Goal: Transaction & Acquisition: Purchase product/service

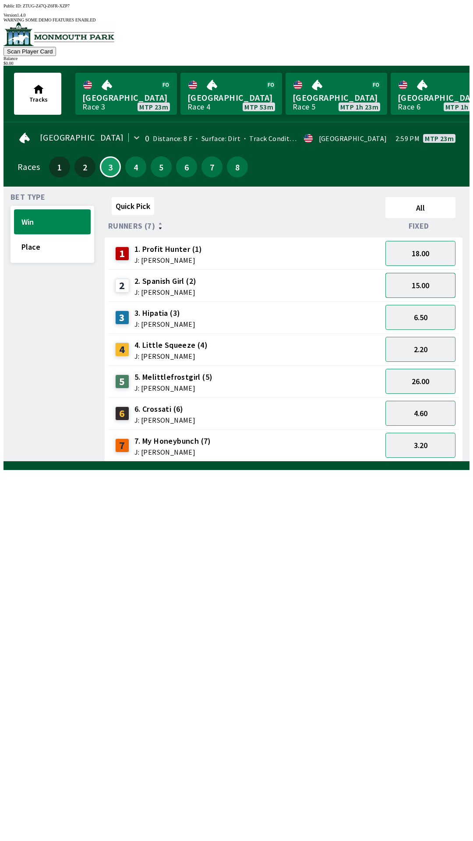
click at [445, 279] on button "15.00" at bounding box center [420, 285] width 70 height 25
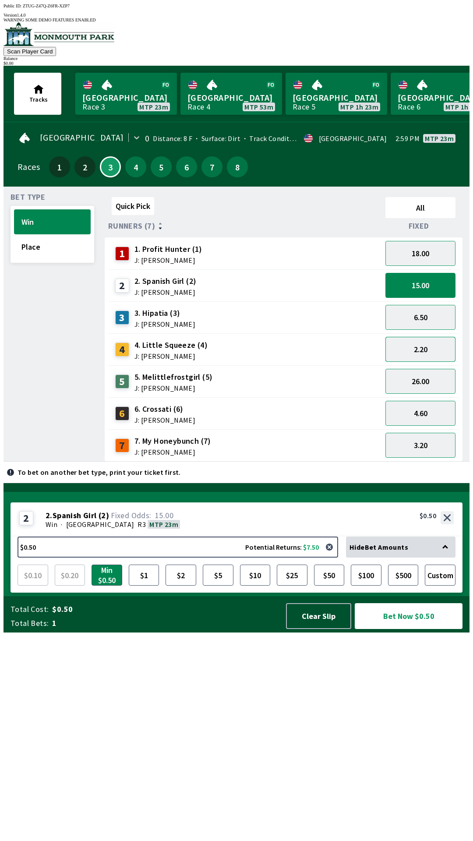
click at [438, 345] on button "2.20" at bounding box center [420, 349] width 70 height 25
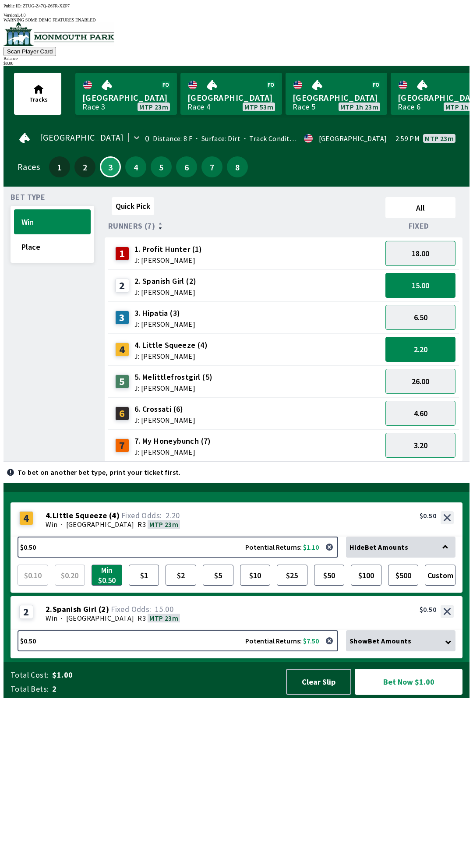
click at [442, 247] on button "18.00" at bounding box center [420, 253] width 70 height 25
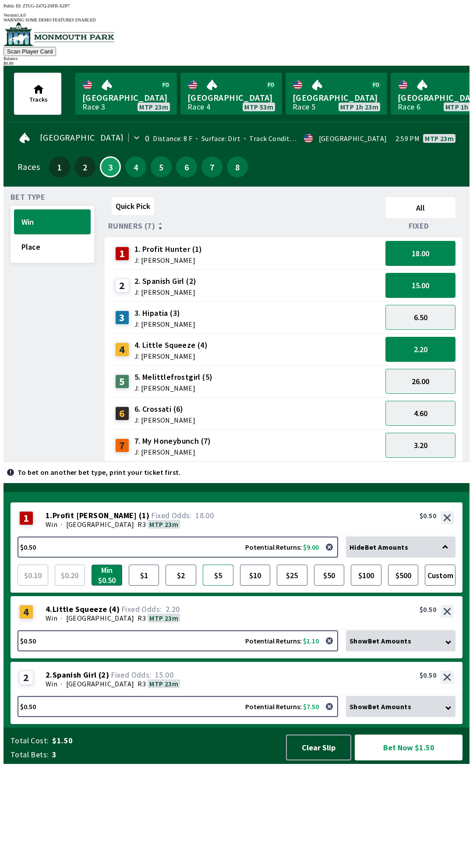
click at [223, 585] on button "$5" at bounding box center [218, 574] width 31 height 21
click at [300, 585] on button "$25" at bounding box center [292, 574] width 31 height 21
click at [421, 760] on button "Bet Now $26.00" at bounding box center [409, 747] width 108 height 26
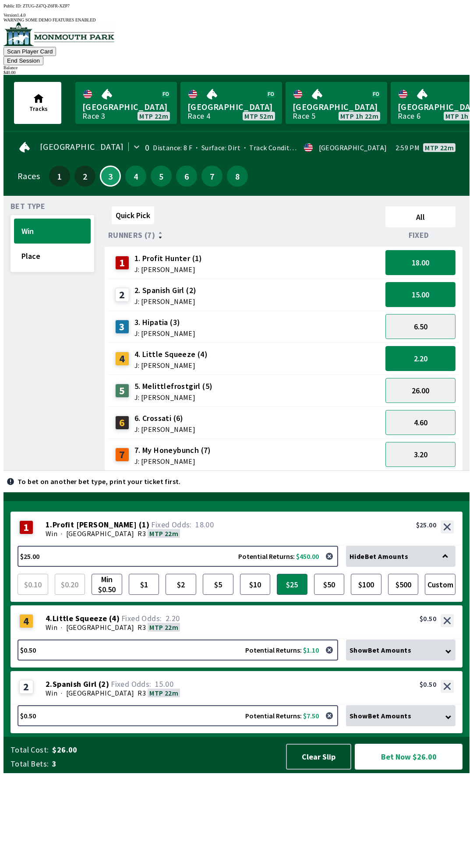
click at [410, 769] on button "Bet Now $26.00" at bounding box center [409, 757] width 108 height 26
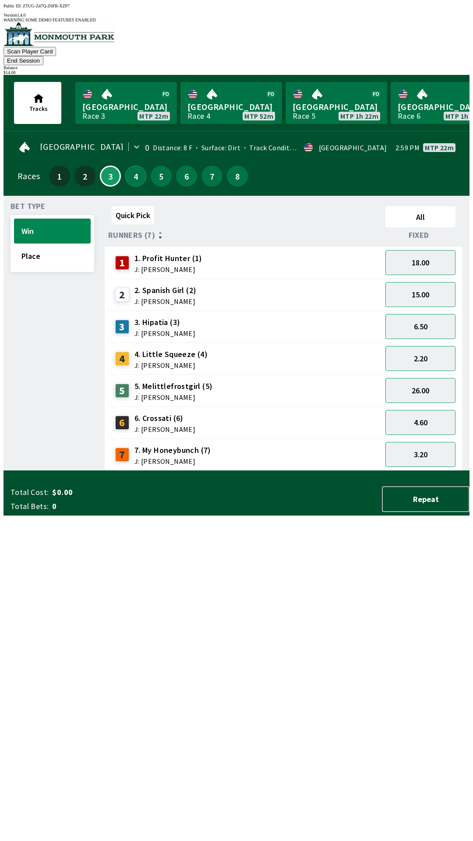
click at [136, 166] on button "4" at bounding box center [135, 176] width 21 height 21
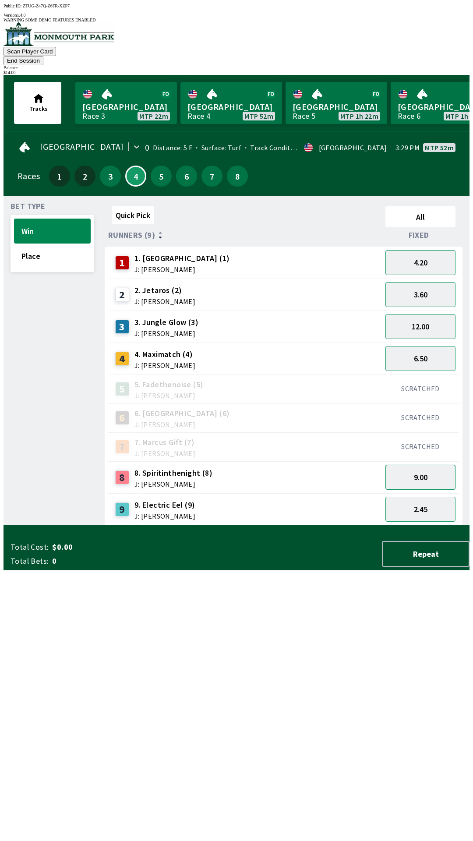
click at [430, 465] on button "9.00" at bounding box center [420, 477] width 70 height 25
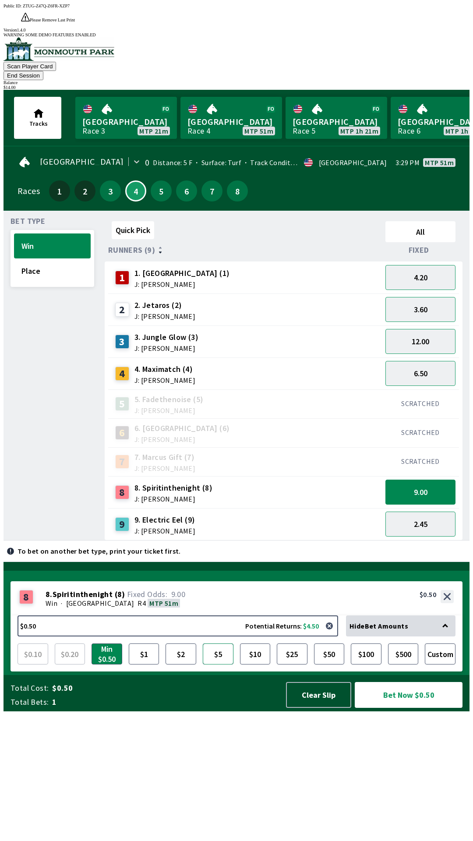
click at [222, 664] on button "$5" at bounding box center [218, 653] width 31 height 21
click at [429, 265] on button "4.20" at bounding box center [420, 277] width 70 height 25
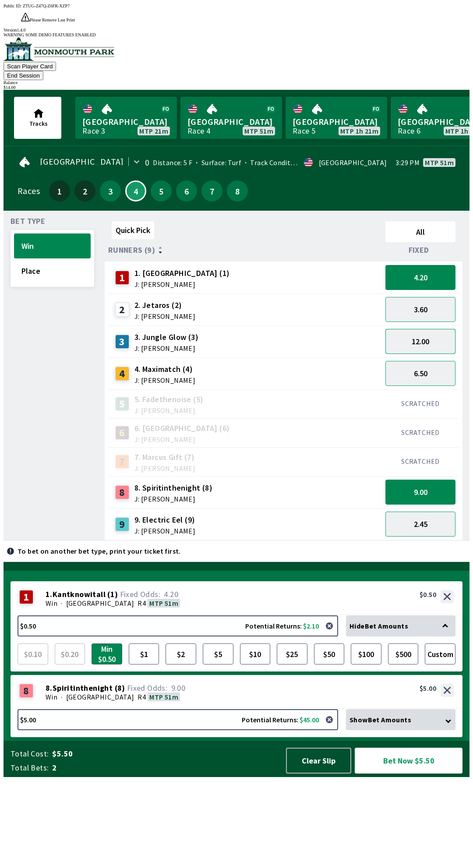
click at [429, 329] on button "12.00" at bounding box center [420, 341] width 70 height 25
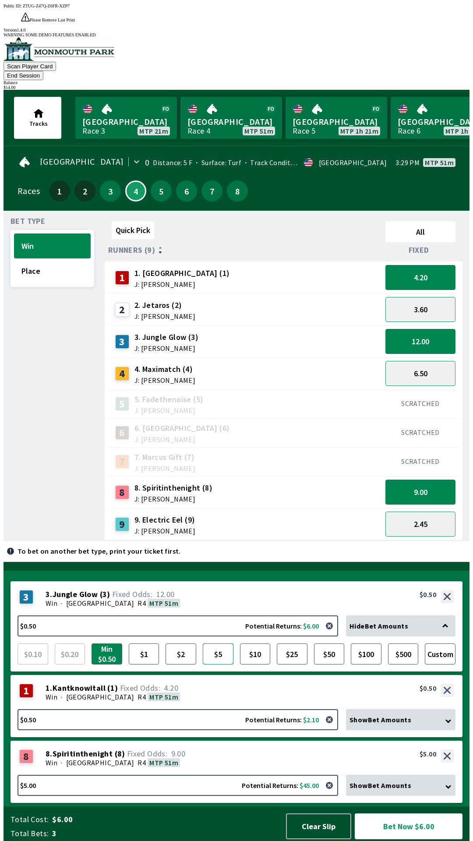
click at [223, 655] on button "$5" at bounding box center [218, 653] width 31 height 21
click at [261, 657] on button "$10" at bounding box center [255, 653] width 31 height 21
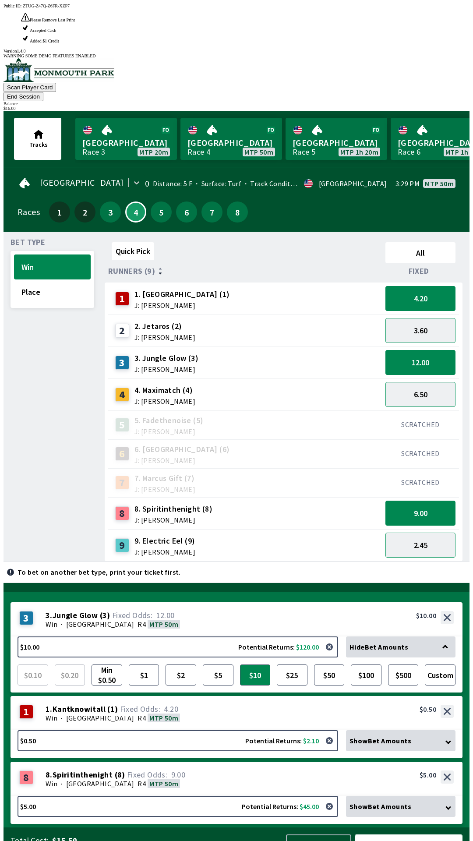
click at [411, 835] on button "Bet Now $15.50" at bounding box center [409, 847] width 108 height 26
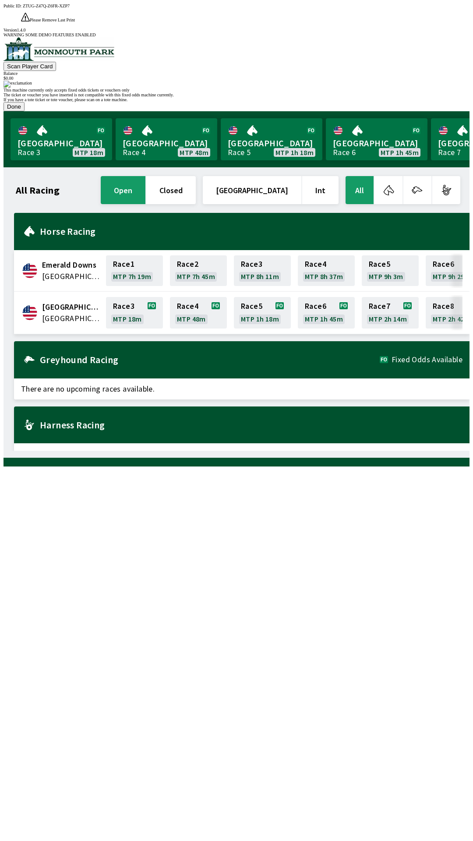
click at [233, 378] on span "There are no upcoming races available." at bounding box center [241, 388] width 455 height 21
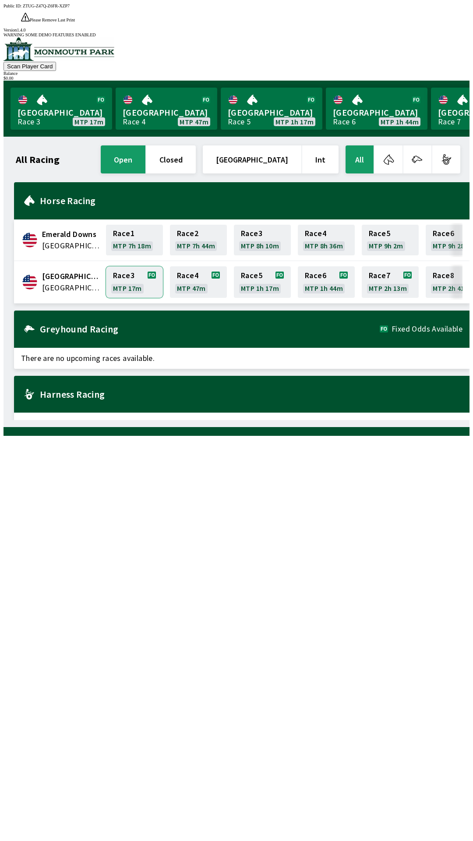
click at [138, 266] on link "Race 3 MTP 17m" at bounding box center [134, 282] width 57 height 32
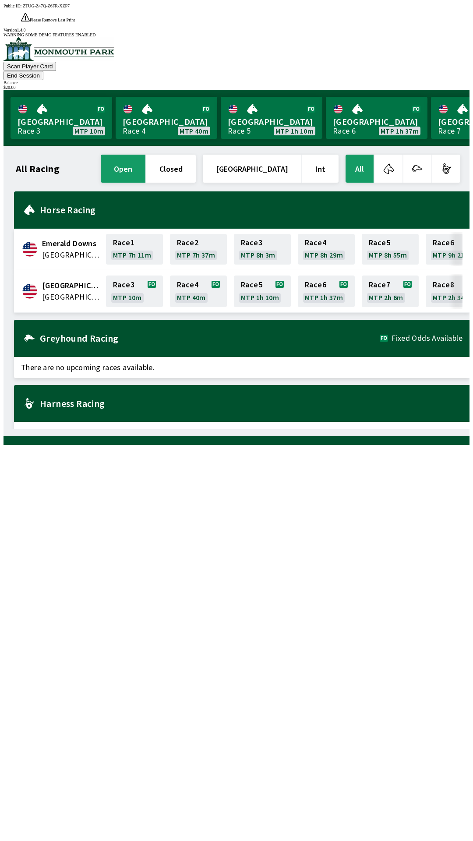
click at [43, 71] on button "End Session" at bounding box center [24, 75] width 40 height 9
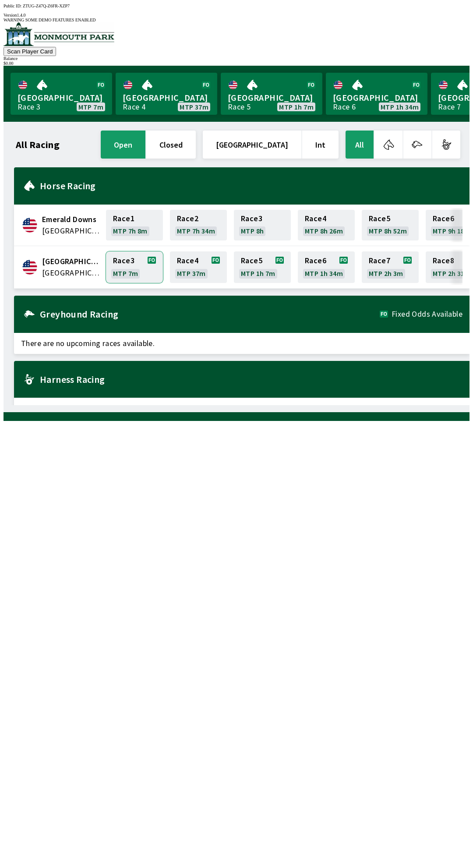
click at [127, 258] on link "Race 3 MTP 7m" at bounding box center [134, 267] width 57 height 32
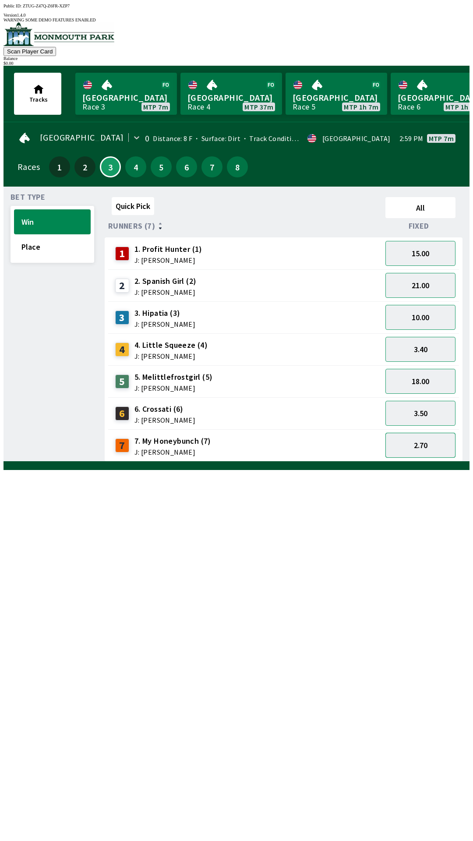
click at [420, 441] on button "2.70" at bounding box center [420, 445] width 70 height 25
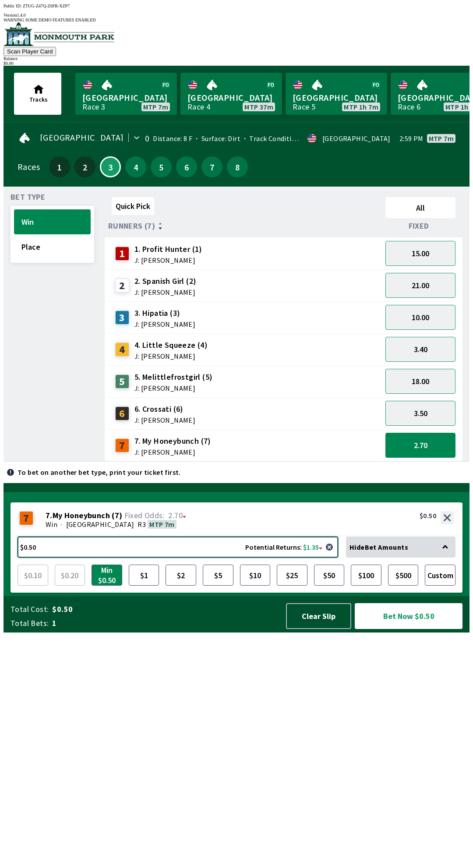
click at [235, 557] on button "$0.50 Potential Returns: $1.35" at bounding box center [178, 546] width 321 height 21
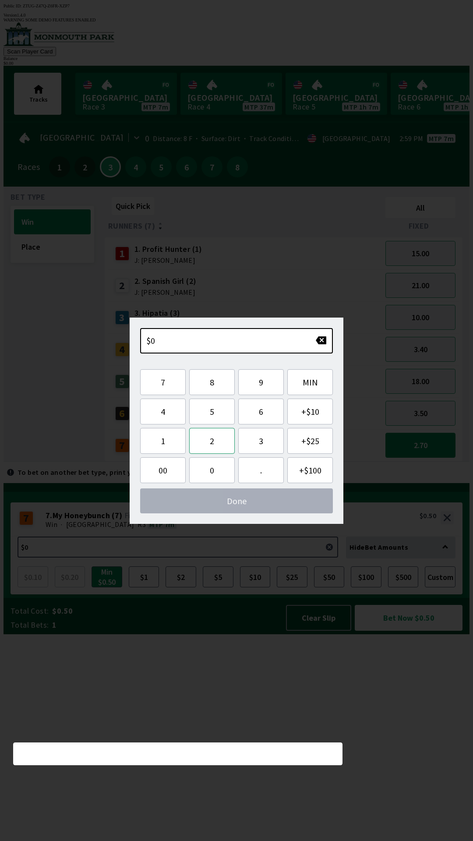
click at [213, 440] on button "2" at bounding box center [212, 441] width 46 height 26
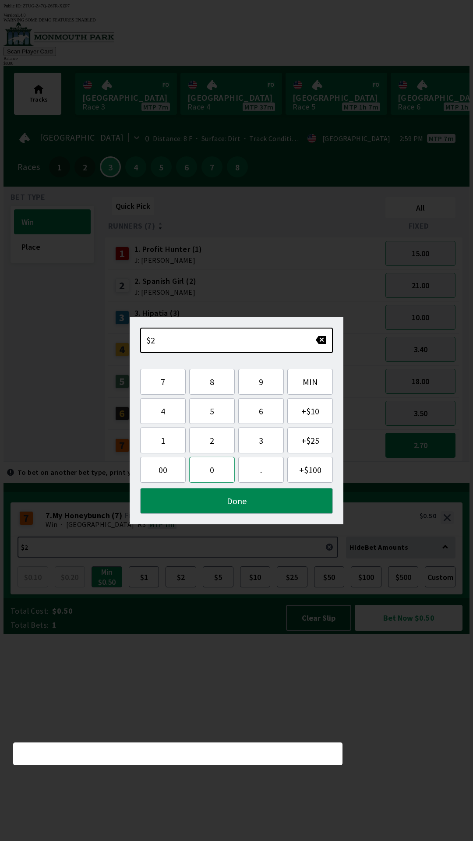
click at [209, 476] on button "0" at bounding box center [212, 470] width 46 height 26
click at [260, 502] on button "Done" at bounding box center [236, 501] width 193 height 26
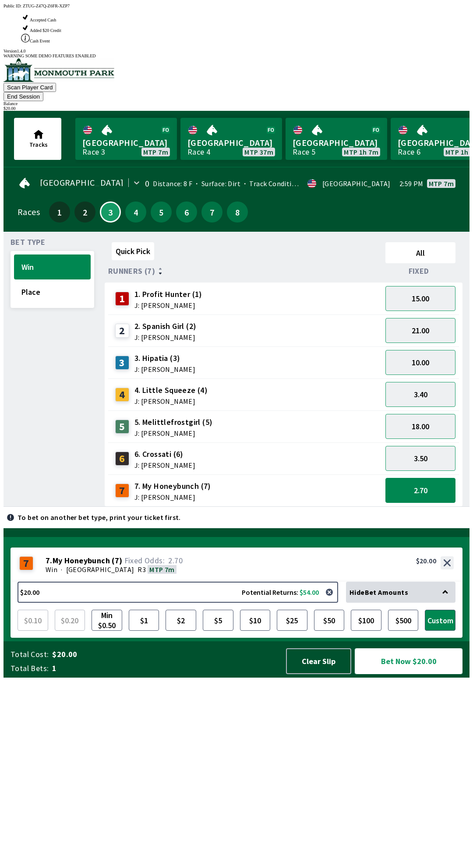
click at [410, 674] on button "Bet Now $20.00" at bounding box center [409, 661] width 108 height 26
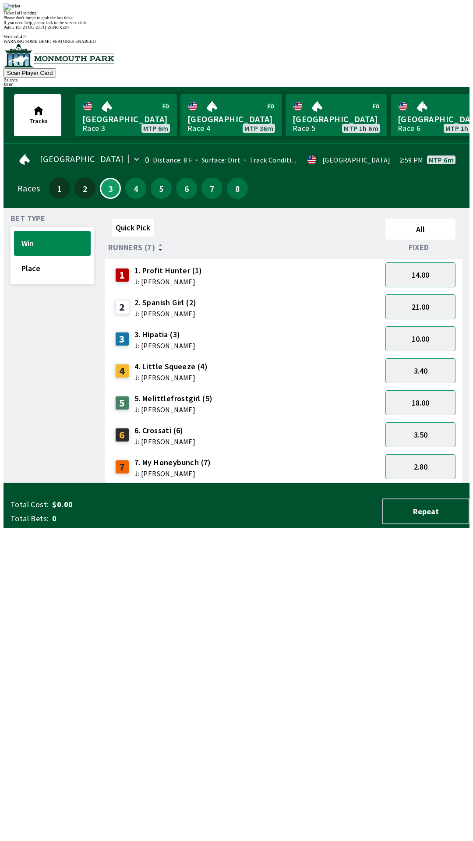
click at [35, 483] on div "Bet Type Win Place" at bounding box center [53, 349] width 84 height 268
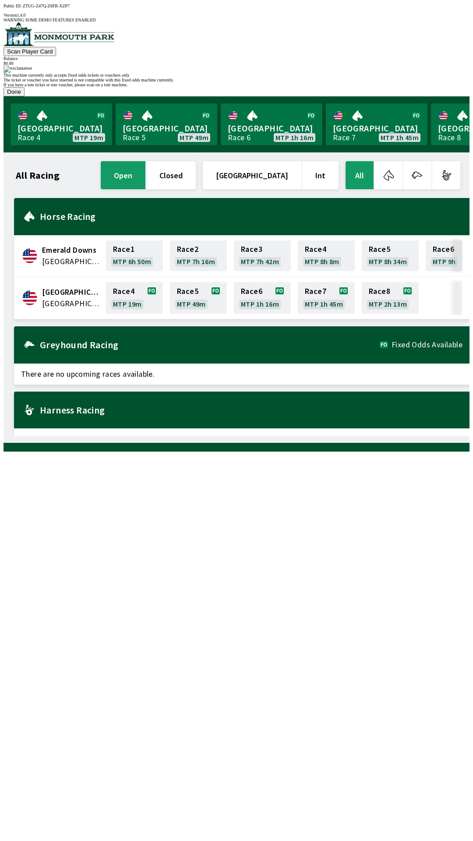
click at [25, 96] on button "Done" at bounding box center [14, 91] width 21 height 9
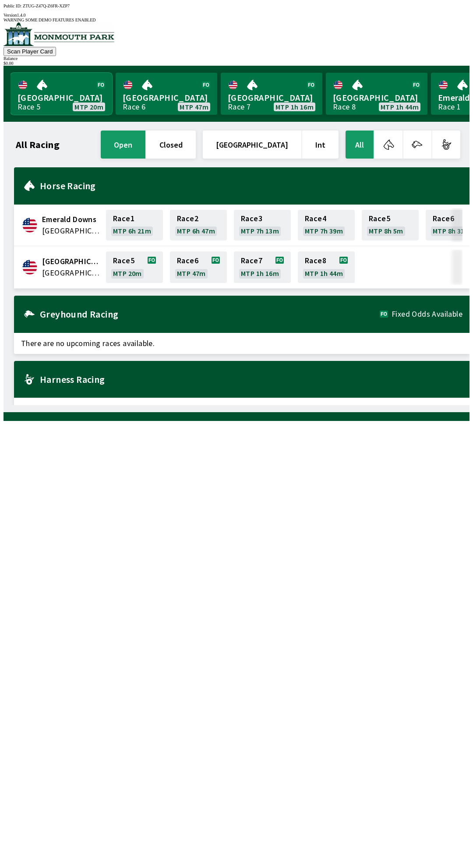
click at [47, 88] on link "[GEOGRAPHIC_DATA] Race 5 MTP 20m" at bounding box center [62, 94] width 102 height 42
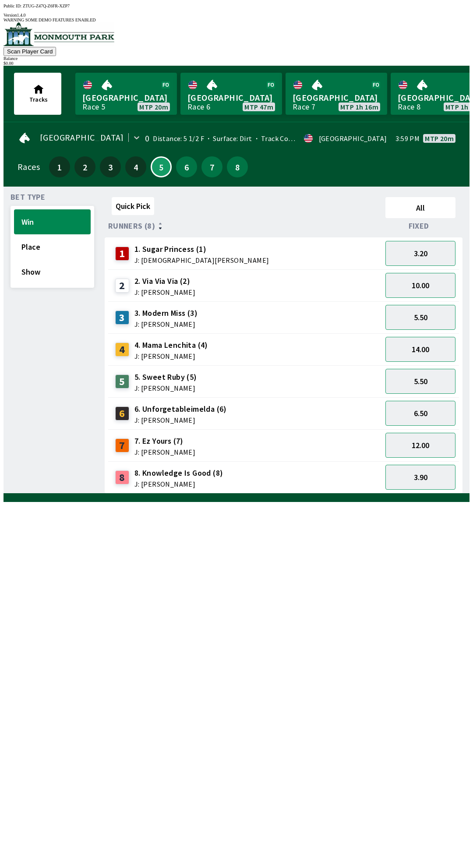
click at [84, 493] on div "Bet Type Win Place Show" at bounding box center [53, 344] width 84 height 300
click at [34, 247] on button "Place" at bounding box center [52, 246] width 77 height 25
click at [28, 211] on button "Win" at bounding box center [52, 221] width 77 height 25
click at [30, 239] on button "Place" at bounding box center [52, 246] width 77 height 25
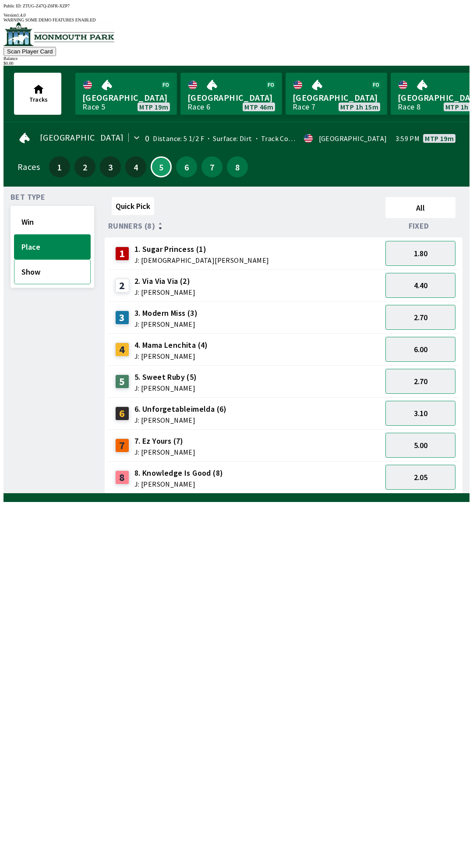
click at [31, 266] on button "Show" at bounding box center [52, 271] width 77 height 25
click at [22, 212] on button "Win" at bounding box center [52, 221] width 77 height 25
click at [51, 266] on button "Show" at bounding box center [52, 271] width 77 height 25
click at [28, 209] on button "Win" at bounding box center [52, 221] width 77 height 25
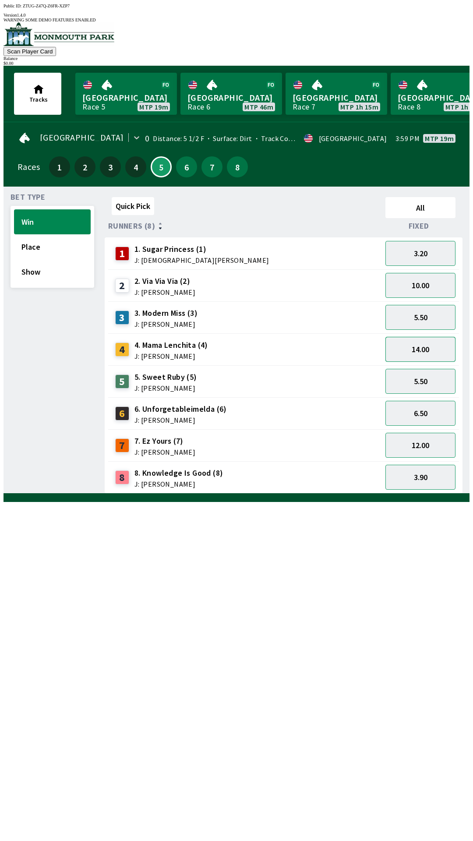
click at [433, 343] on button "14.00" at bounding box center [420, 349] width 70 height 25
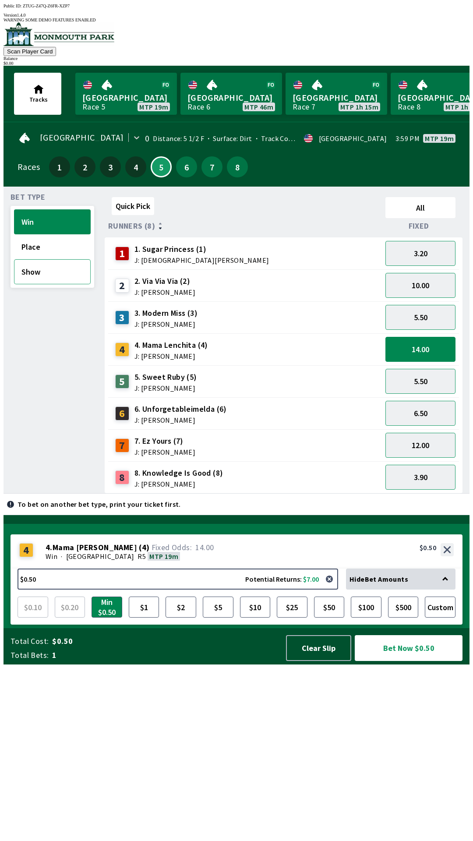
click at [49, 269] on button "Show" at bounding box center [52, 271] width 77 height 25
click at [187, 493] on div "Quick Pick All Runners (8) Fixed 1 1. Sugar Princess (1) J: [DEMOGRAPHIC_DATA][…" at bounding box center [287, 344] width 365 height 300
click at [257, 617] on button "$10" at bounding box center [255, 606] width 31 height 21
click at [422, 661] on button "Bet Now $10.00" at bounding box center [409, 648] width 108 height 26
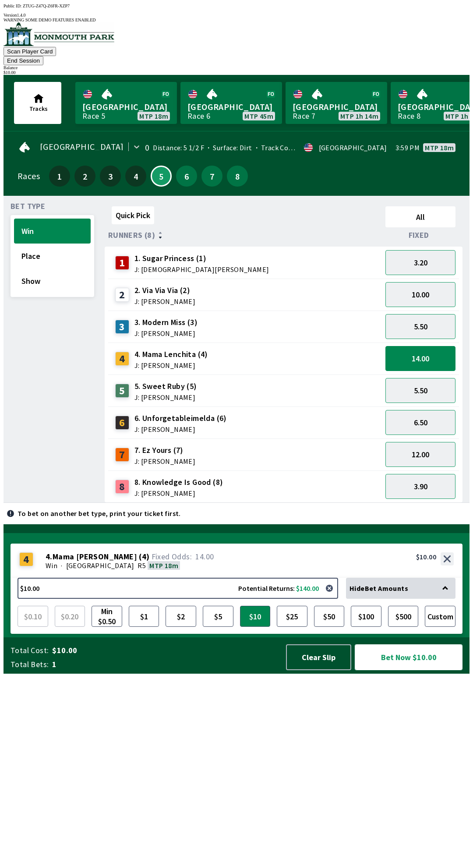
click at [429, 670] on button "Bet Now $10.00" at bounding box center [409, 657] width 108 height 26
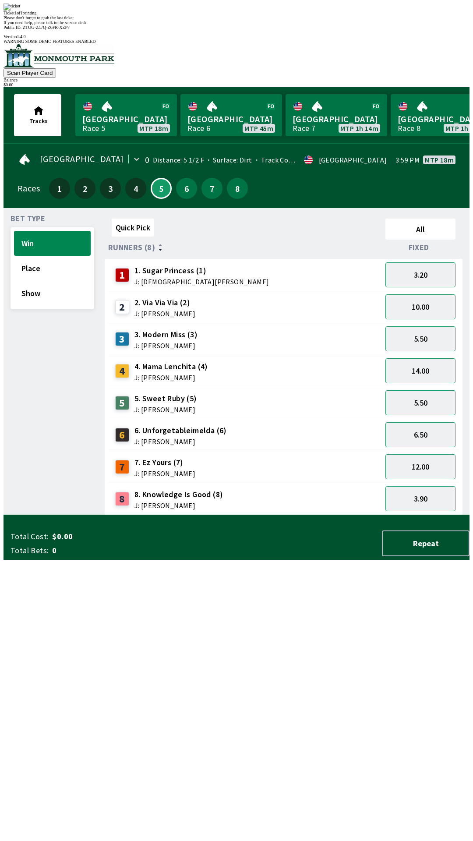
click at [303, 515] on div "Quick Pick All Runners (8) Fixed 1 1. Sugar Princess (1) J: [DEMOGRAPHIC_DATA][…" at bounding box center [287, 365] width 365 height 300
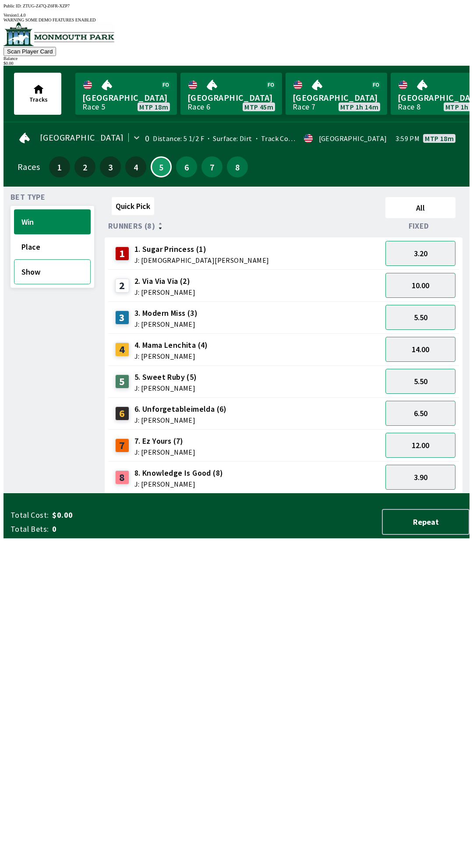
click at [53, 259] on button "Show" at bounding box center [52, 271] width 77 height 25
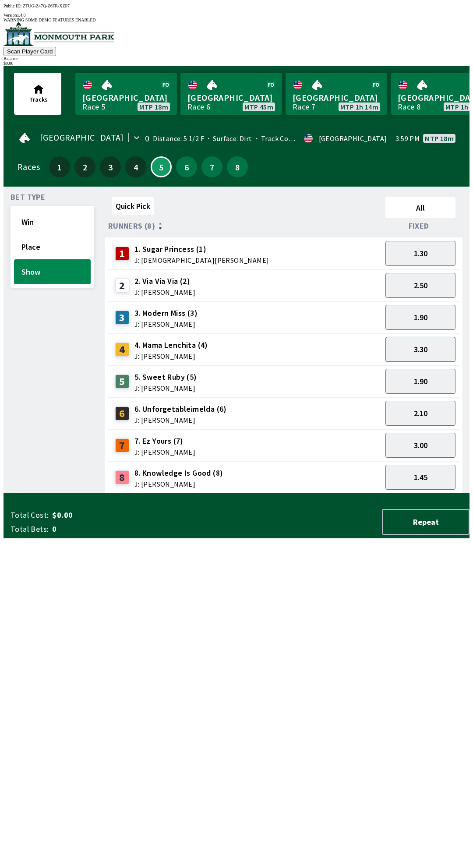
click at [429, 342] on button "3.30" at bounding box center [420, 349] width 70 height 25
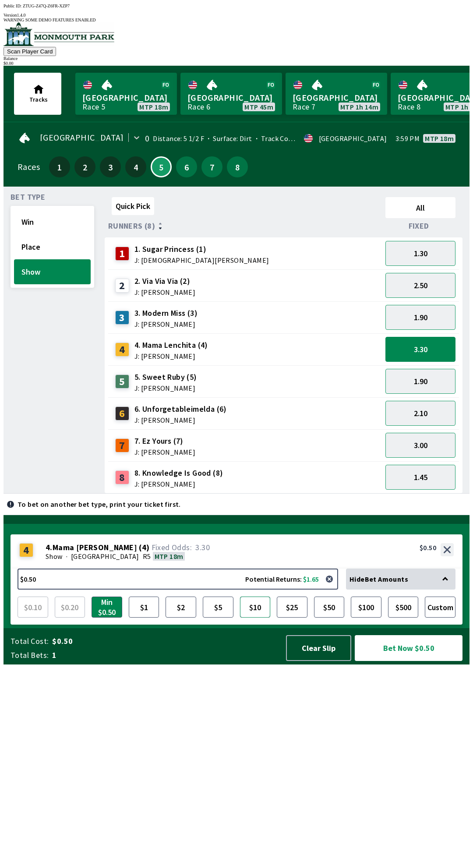
click at [254, 617] on button "$10" at bounding box center [255, 606] width 31 height 21
click at [441, 241] on button "1.30" at bounding box center [420, 253] width 70 height 25
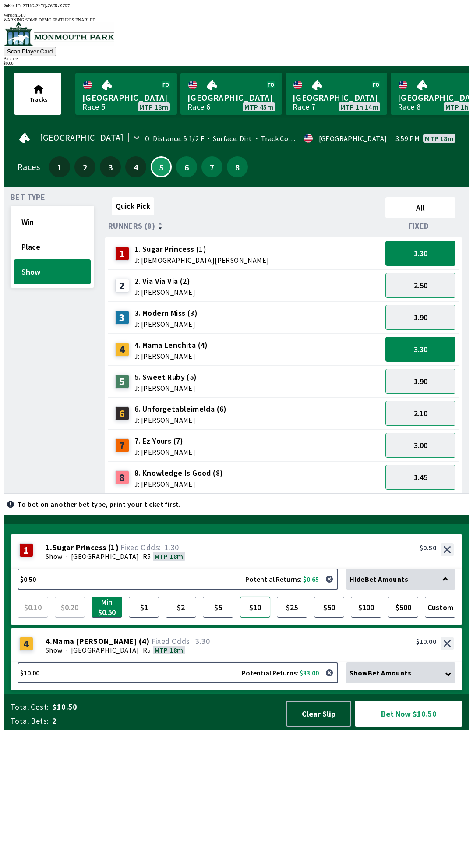
click at [259, 617] on button "$10" at bounding box center [255, 606] width 31 height 21
click at [263, 617] on button "$10" at bounding box center [255, 606] width 31 height 21
click at [444, 337] on button "3.30" at bounding box center [420, 349] width 70 height 25
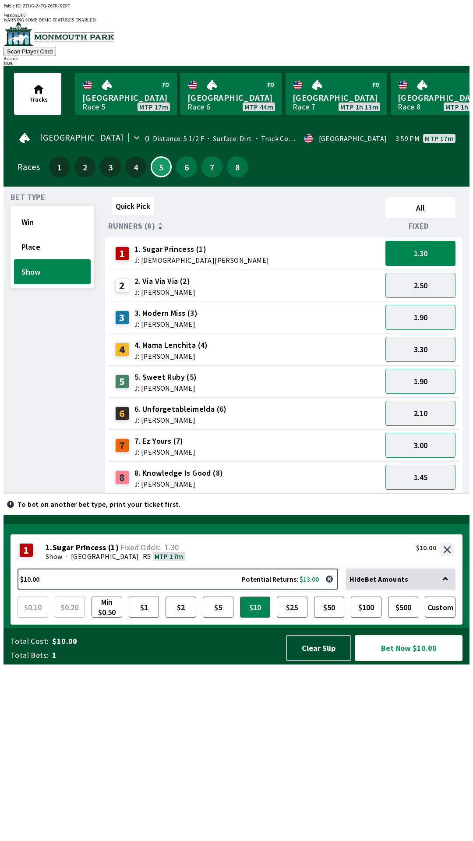
click at [440, 269] on div "2.50" at bounding box center [420, 285] width 77 height 32
click at [435, 337] on button "3.30" at bounding box center [420, 349] width 70 height 25
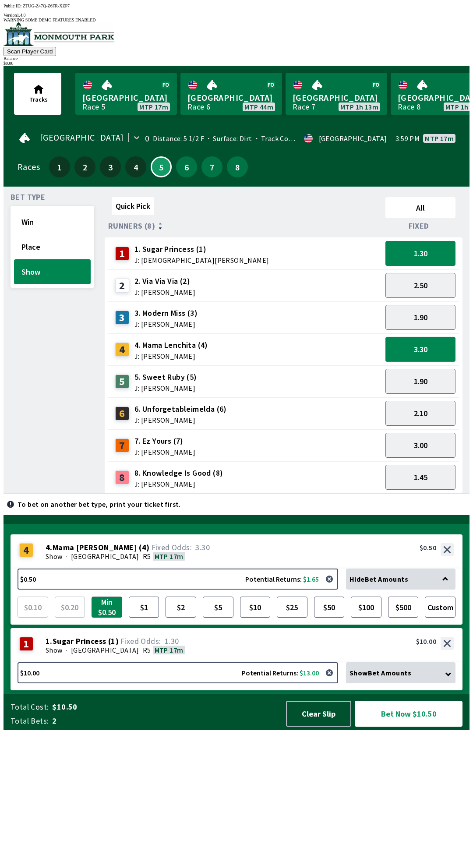
click at [437, 341] on button "3.30" at bounding box center [420, 349] width 70 height 25
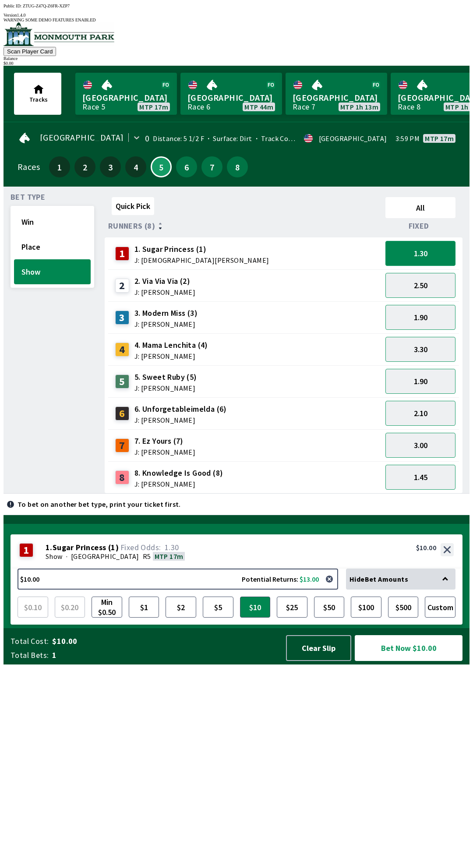
click at [444, 249] on button "1.30" at bounding box center [420, 253] width 70 height 25
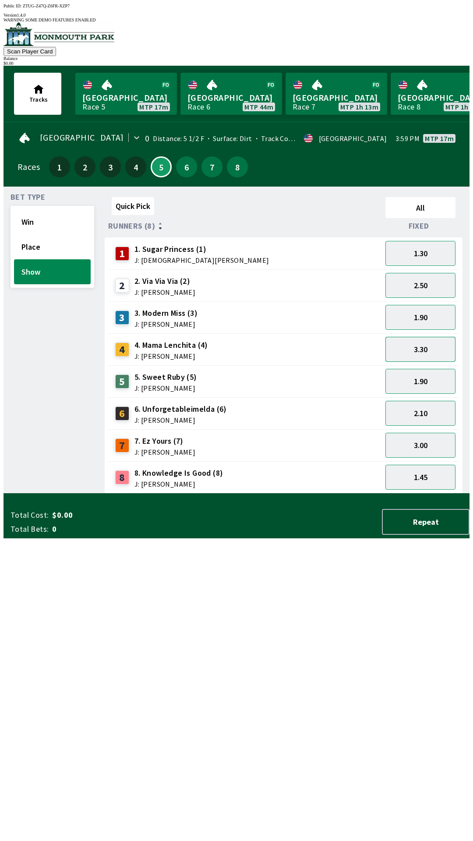
click at [441, 345] on button "3.30" at bounding box center [420, 349] width 70 height 25
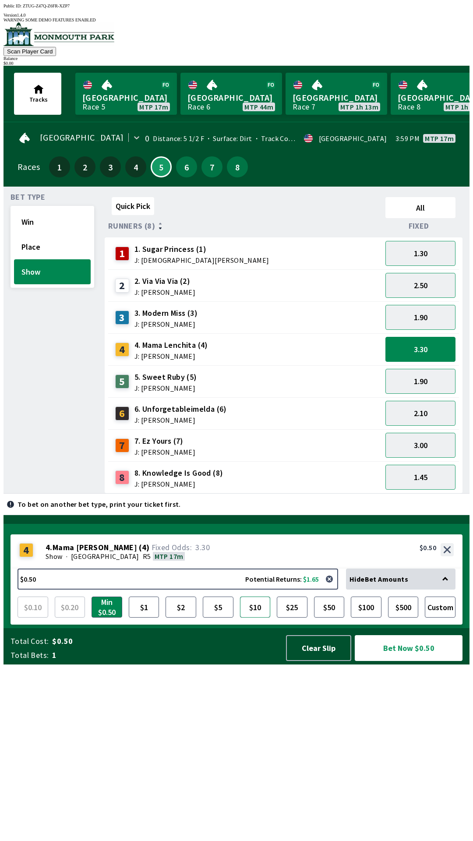
click at [261, 617] on button "$10" at bounding box center [255, 606] width 31 height 21
click at [423, 661] on button "Bet Now $10.00" at bounding box center [409, 648] width 108 height 26
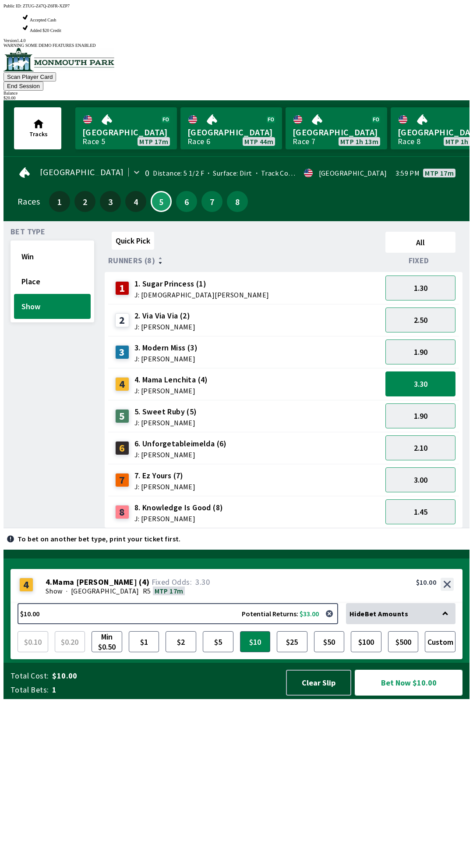
click at [423, 695] on button "Bet Now $10.00" at bounding box center [409, 683] width 108 height 26
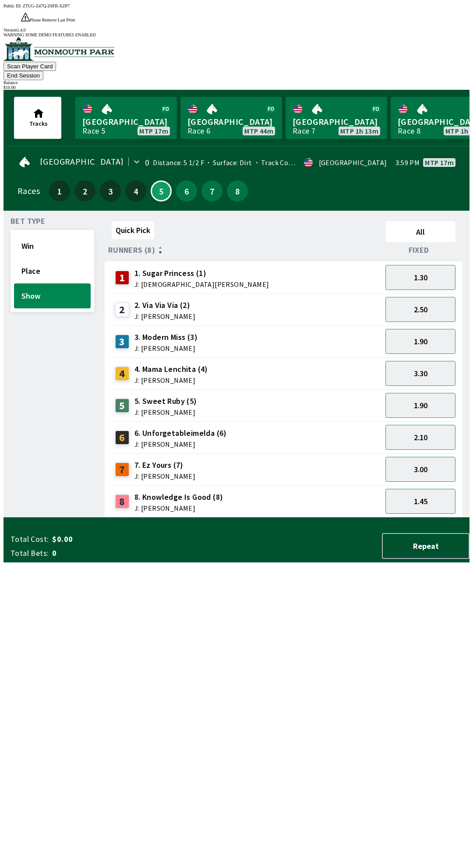
click at [308, 518] on div "Quick Pick All Runners (8) Fixed 1 1. Sugar Princess (1) J: [DEMOGRAPHIC_DATA][…" at bounding box center [287, 368] width 365 height 300
click at [43, 71] on button "End Session" at bounding box center [24, 75] width 40 height 9
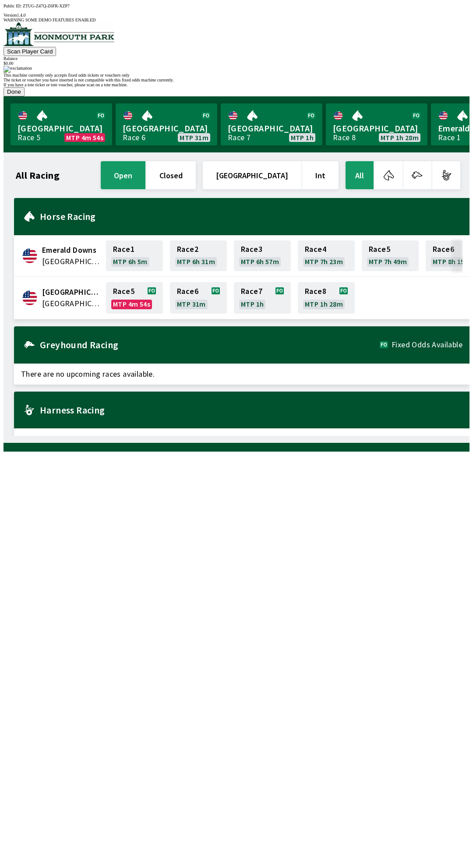
click at [25, 96] on button "Done" at bounding box center [14, 91] width 21 height 9
